Goal: Check status

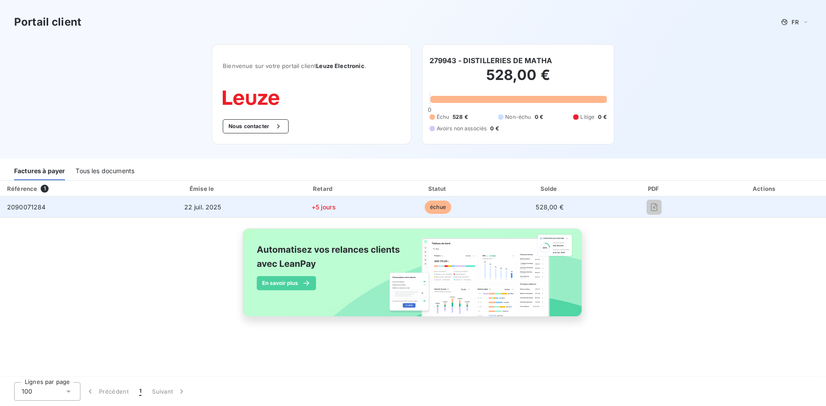
click at [160, 205] on td "22 juil. 2025" at bounding box center [203, 207] width 126 height 21
click at [35, 207] on span "2090071284" at bounding box center [26, 207] width 39 height 8
click at [34, 208] on span "2090071284" at bounding box center [26, 207] width 39 height 8
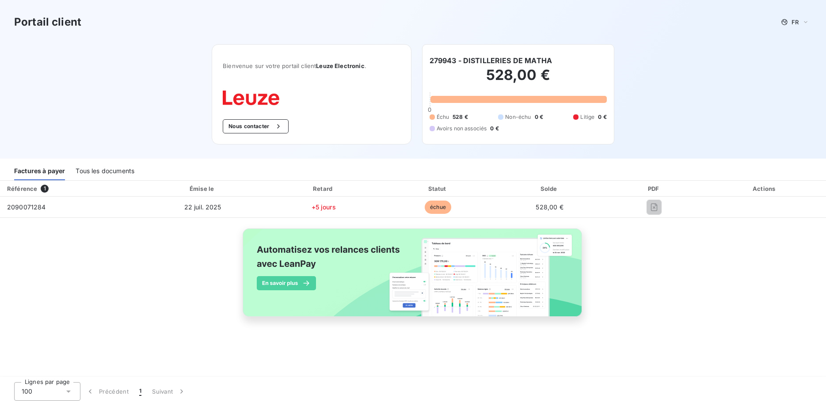
drag, startPoint x: 84, startPoint y: 248, endPoint x: 87, endPoint y: 189, distance: 58.4
click at [84, 244] on div "Référence 1 Émise le Retard Statut Solde PDF Actions 2090071284 [DATE] +5 jours…" at bounding box center [413, 259] width 826 height 157
click at [98, 171] on div "Tous les documents" at bounding box center [105, 171] width 59 height 19
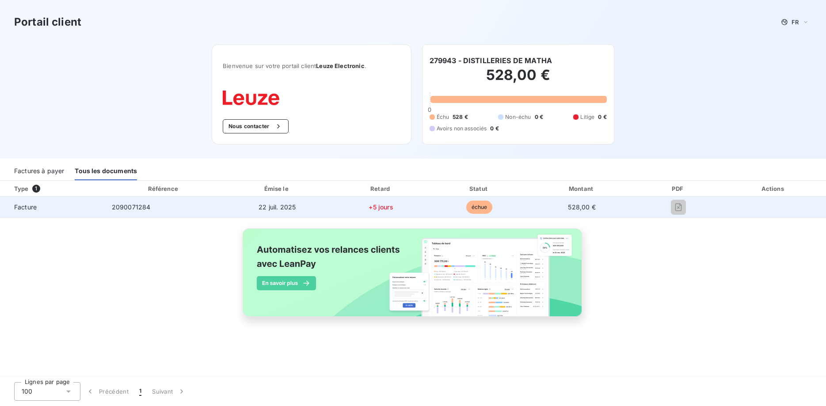
click at [416, 204] on td "+5 jours" at bounding box center [381, 207] width 99 height 21
drag, startPoint x: 269, startPoint y: 206, endPoint x: 193, endPoint y: 218, distance: 76.8
click at [268, 206] on span "22 juil. 2025" at bounding box center [277, 207] width 37 height 8
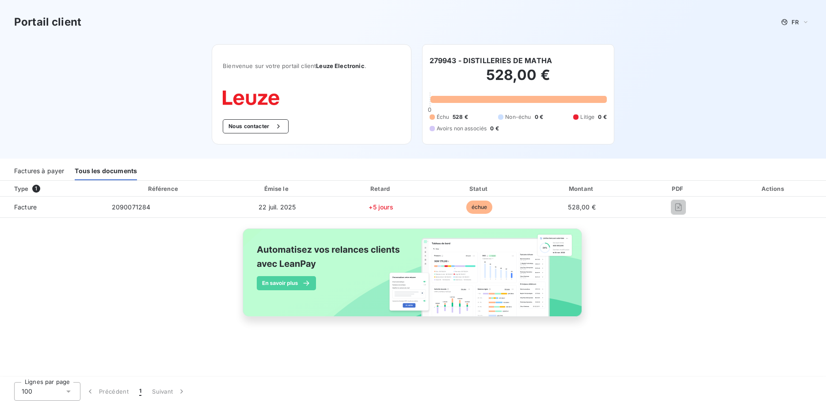
click at [88, 255] on div "Type 1 Référence Émise le Retard Statut Montant PDF Actions Facture 2090071284 …" at bounding box center [413, 259] width 826 height 157
